Goal: Use online tool/utility: Use online tool/utility

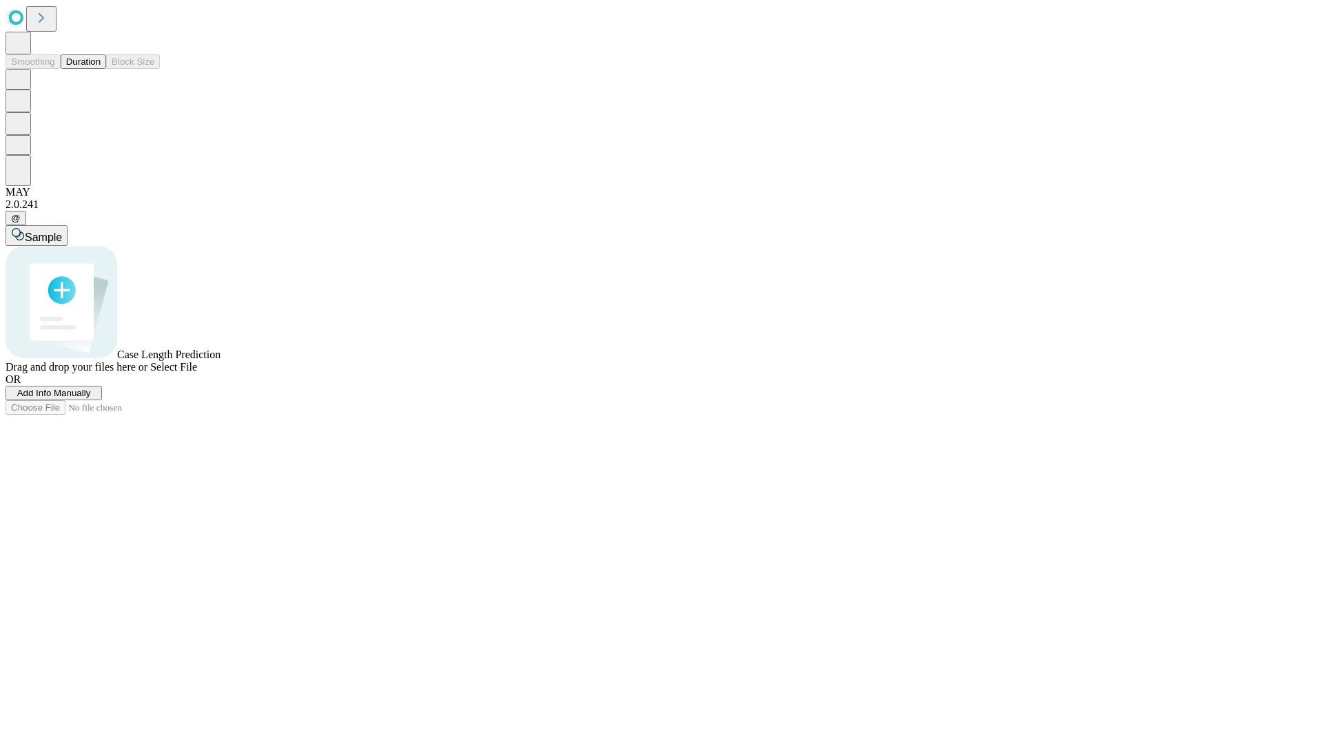
click at [101, 69] on button "Duration" at bounding box center [83, 61] width 45 height 14
click at [62, 232] on span "Sample" at bounding box center [43, 238] width 37 height 12
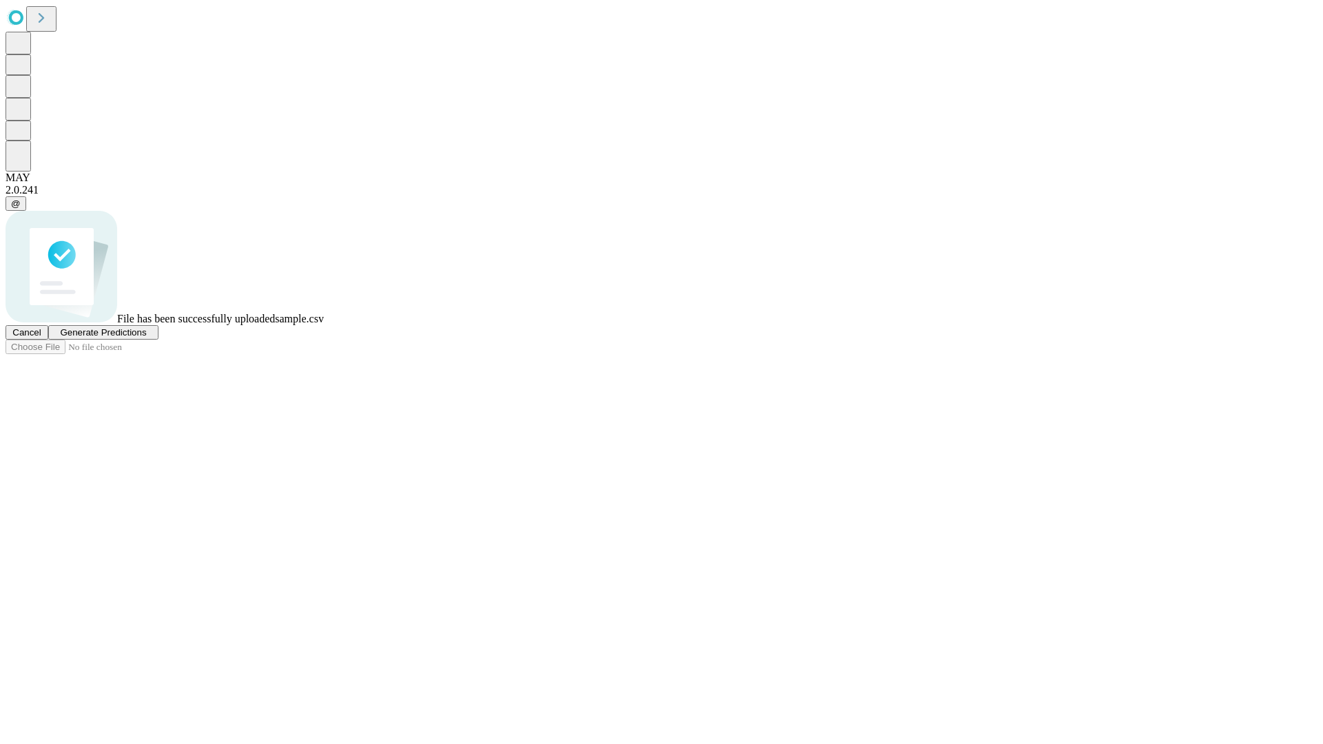
click at [146, 338] on span "Generate Predictions" at bounding box center [103, 332] width 86 height 10
